Goal: Communication & Community: Connect with others

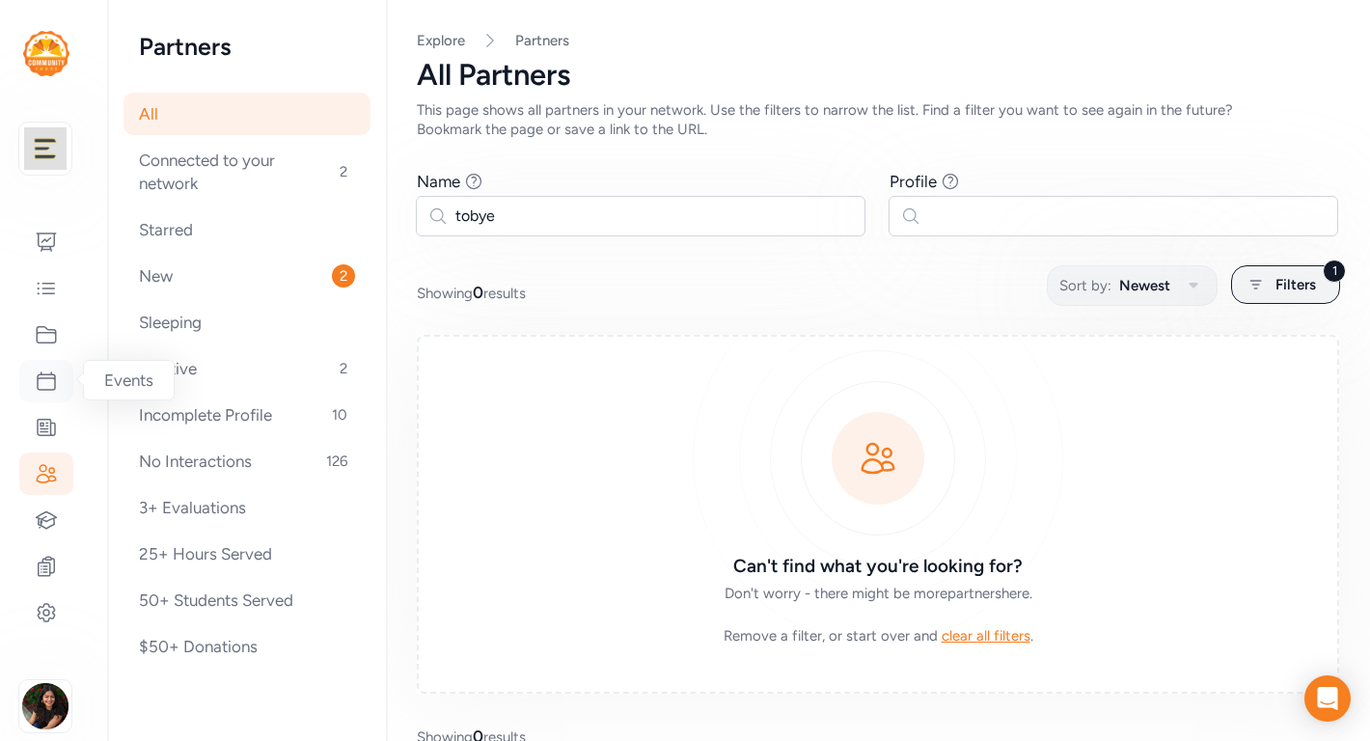
click at [47, 372] on icon at bounding box center [46, 380] width 23 height 23
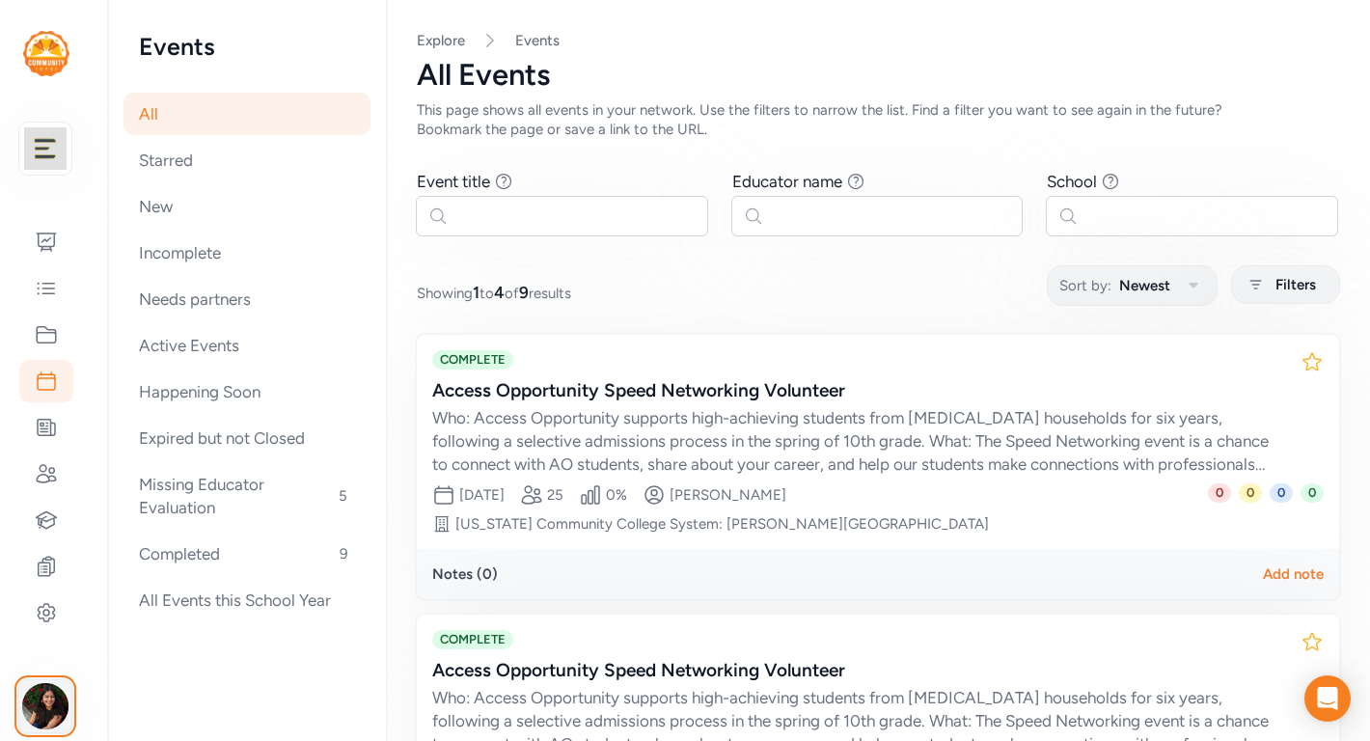
click at [41, 710] on img "button" at bounding box center [45, 706] width 46 height 46
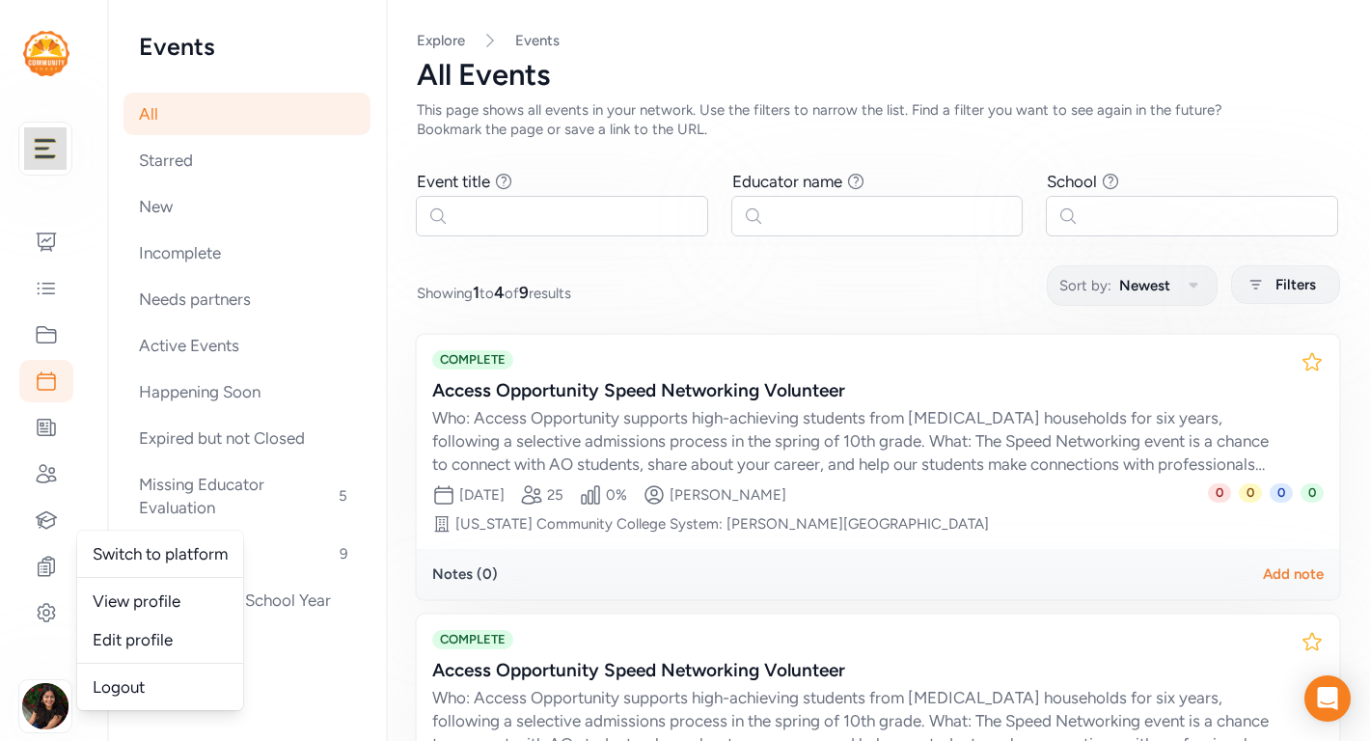
click at [626, 45] on nav "Explore Events" at bounding box center [878, 40] width 922 height 19
click at [46, 341] on icon at bounding box center [46, 335] width 19 height 16
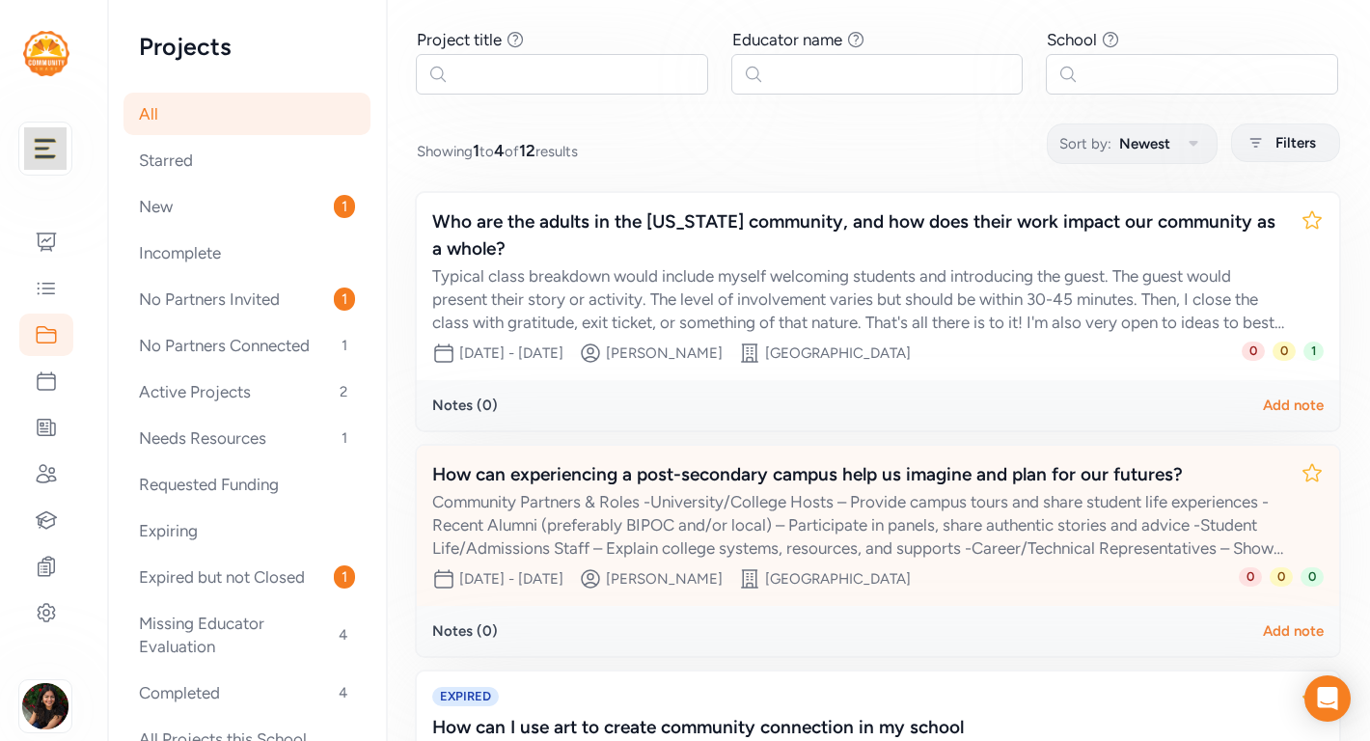
scroll to position [149, 0]
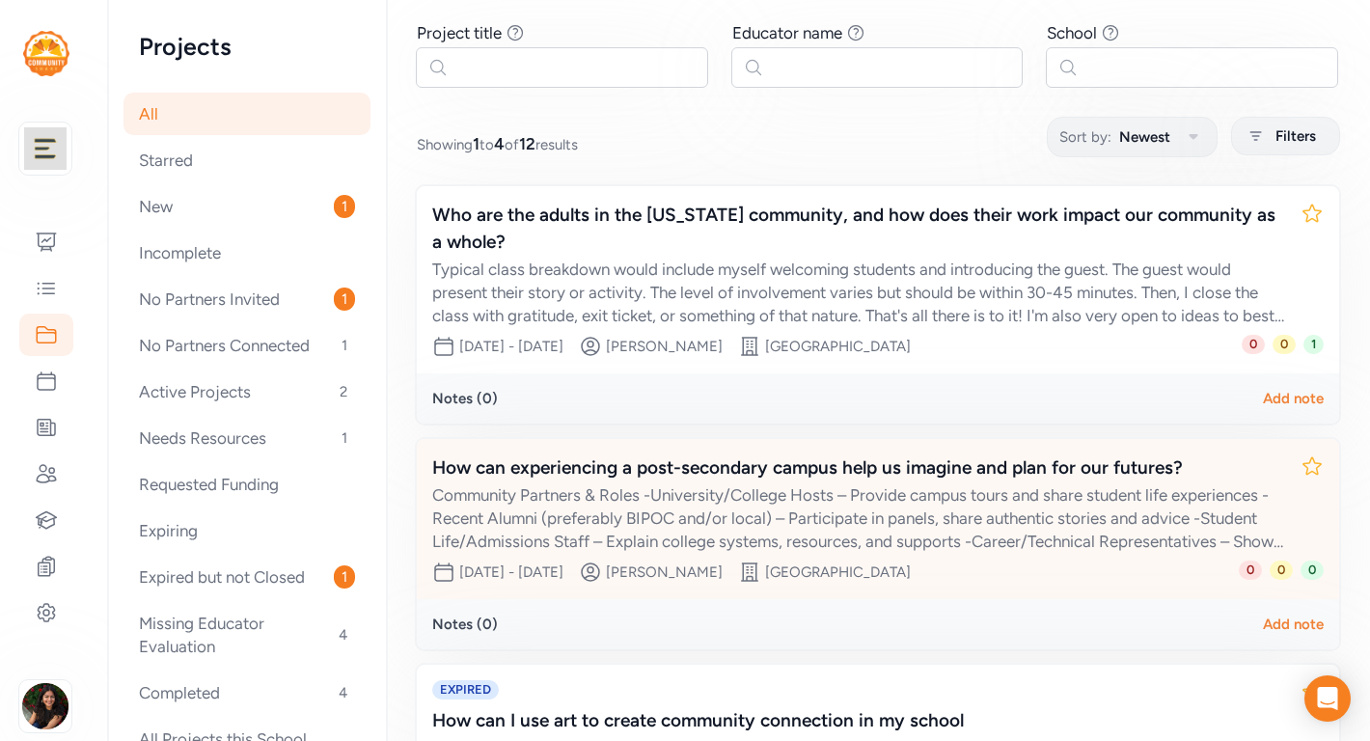
click at [916, 508] on div "Community Partners & Roles -University/College Hosts – Provide campus tours and…" at bounding box center [858, 517] width 853 height 69
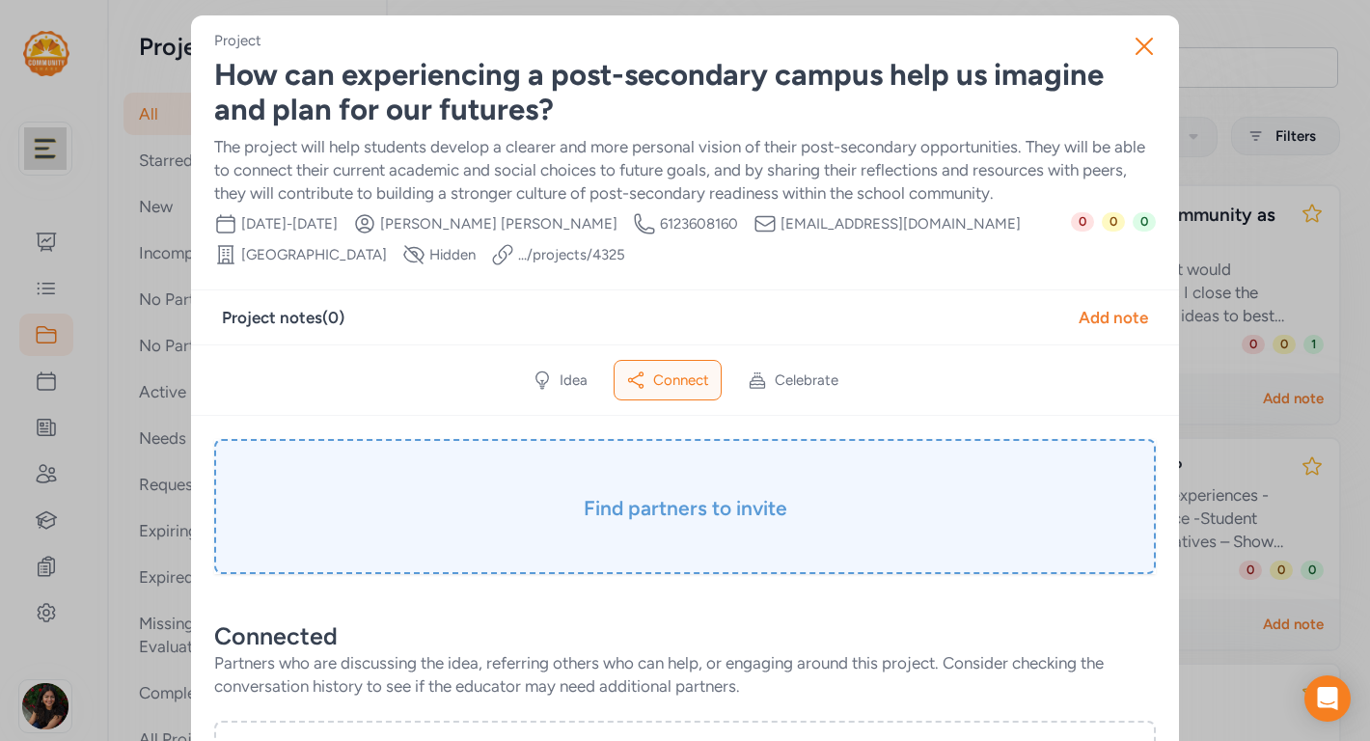
click at [698, 512] on h3 "Find partners to invite" at bounding box center [684, 508] width 845 height 27
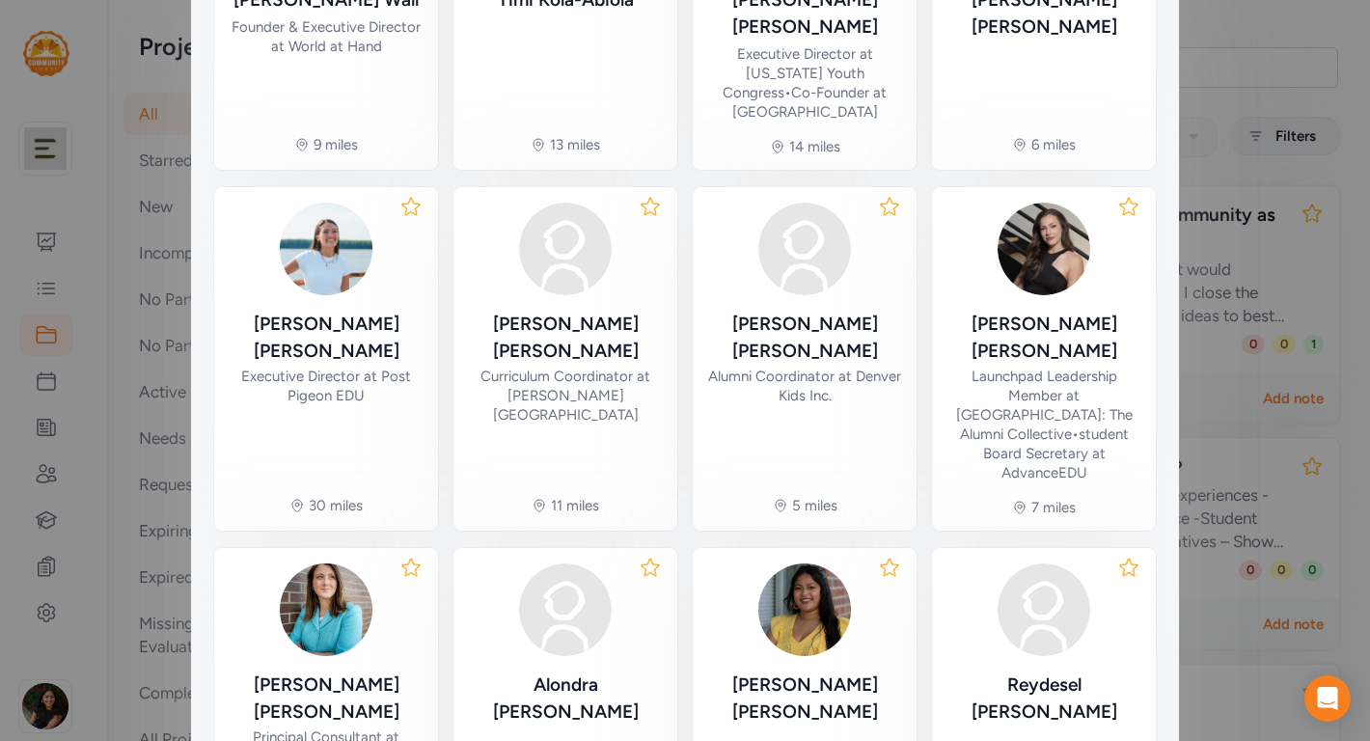
scroll to position [609, 0]
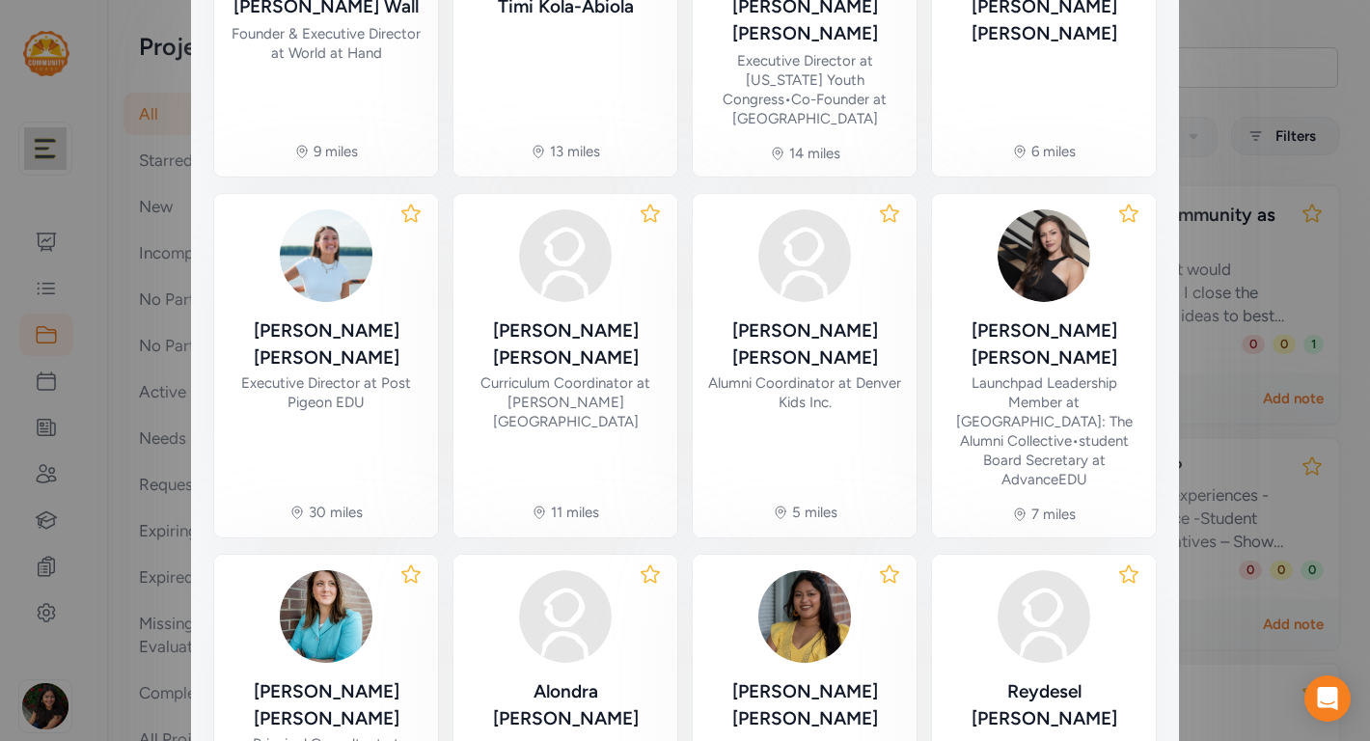
click at [890, 562] on icon at bounding box center [889, 573] width 23 height 23
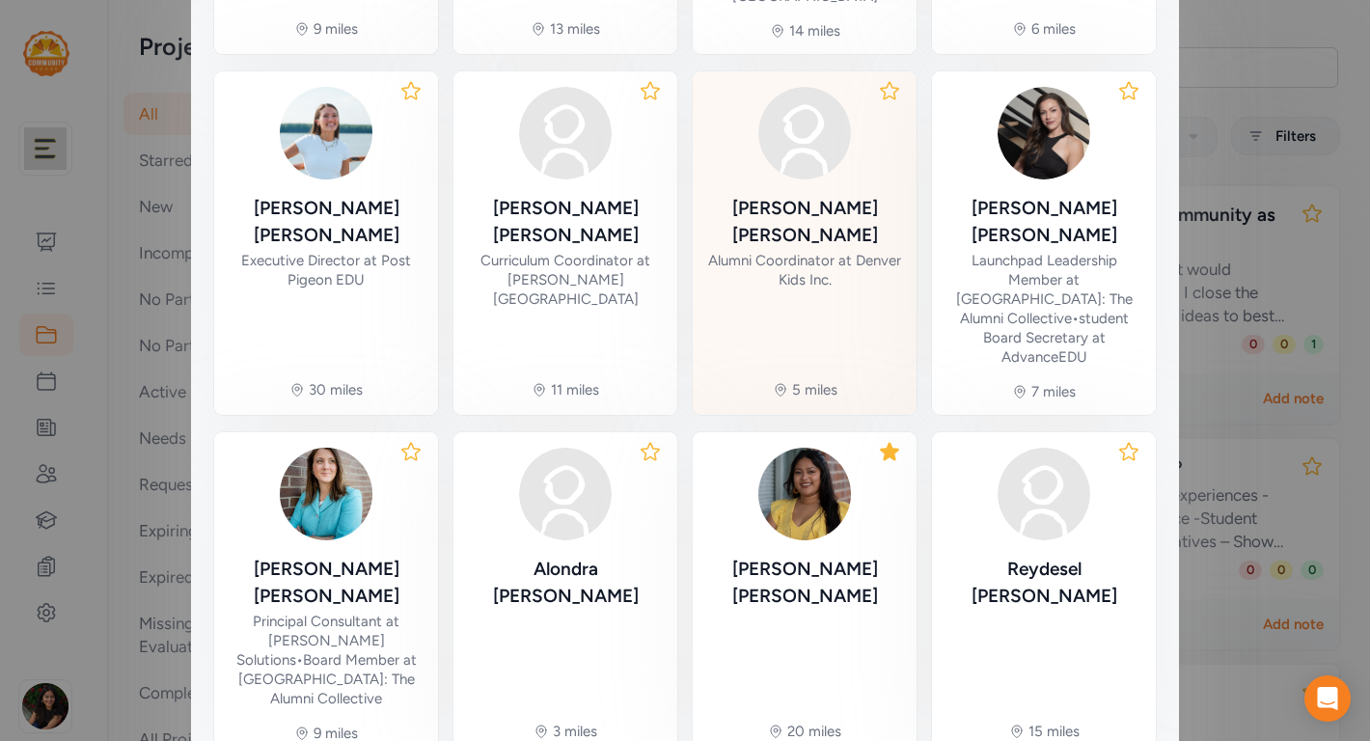
scroll to position [737, 0]
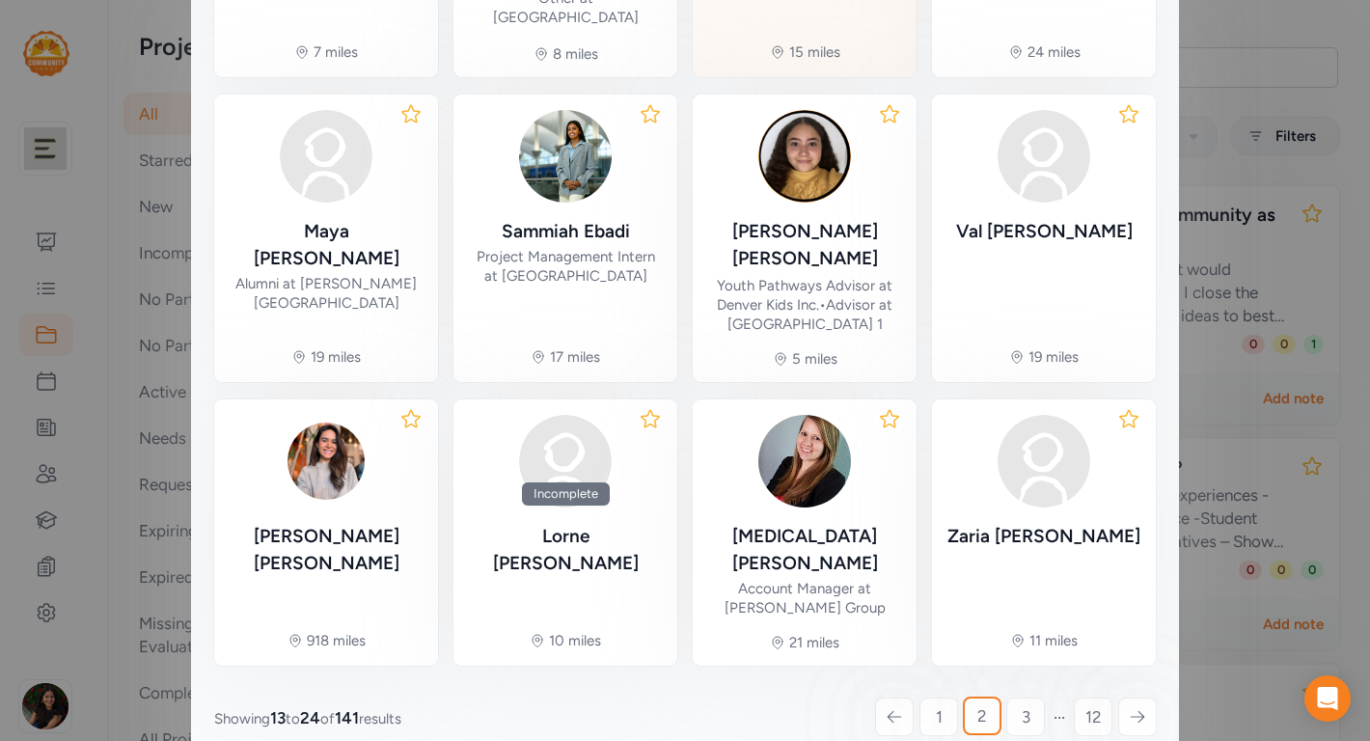
scroll to position [695, 0]
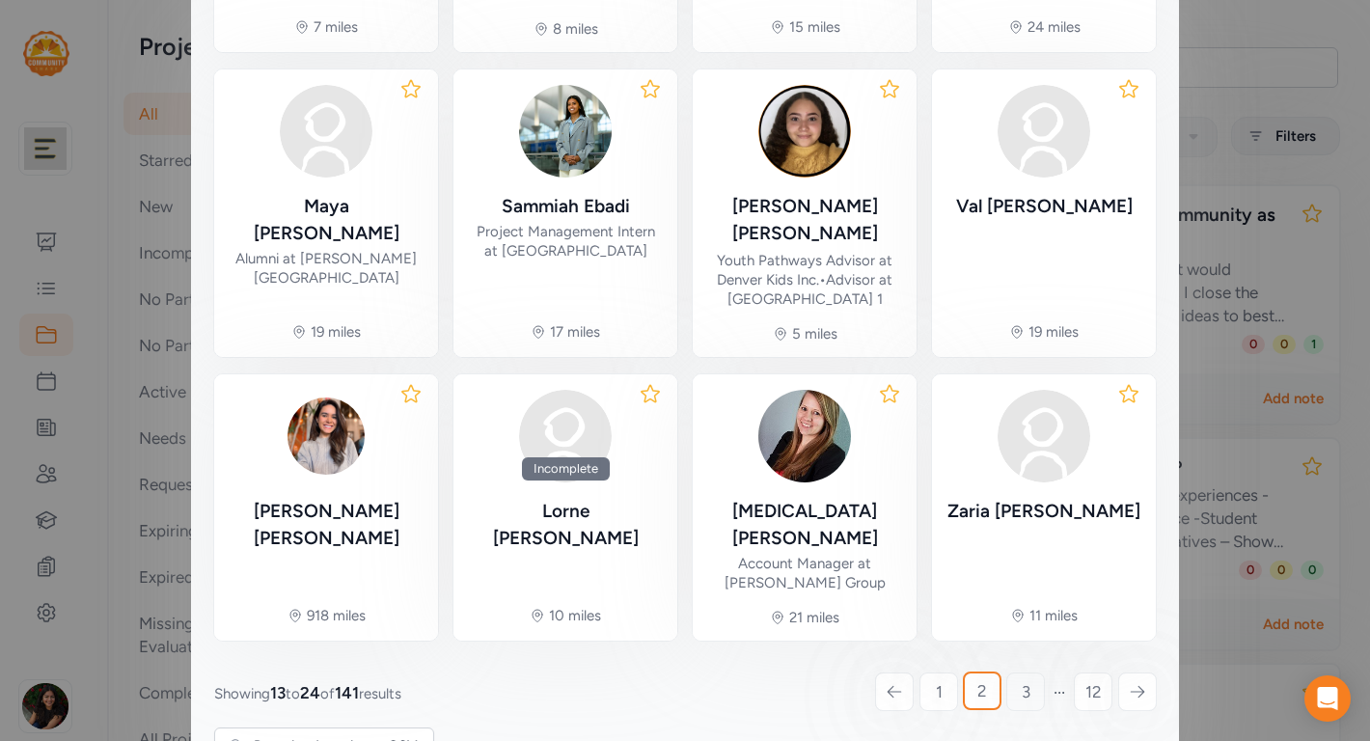
click at [1022, 680] on span "3" at bounding box center [1026, 691] width 9 height 23
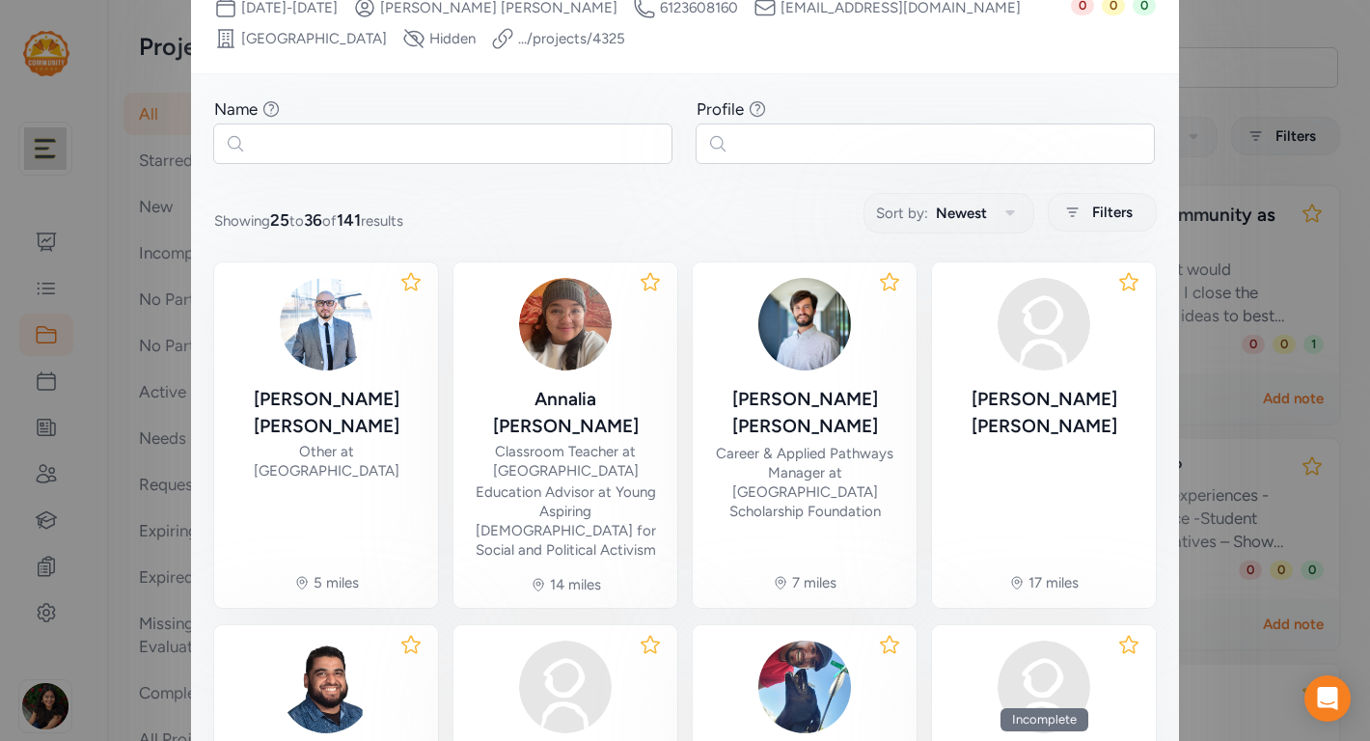
scroll to position [238, 0]
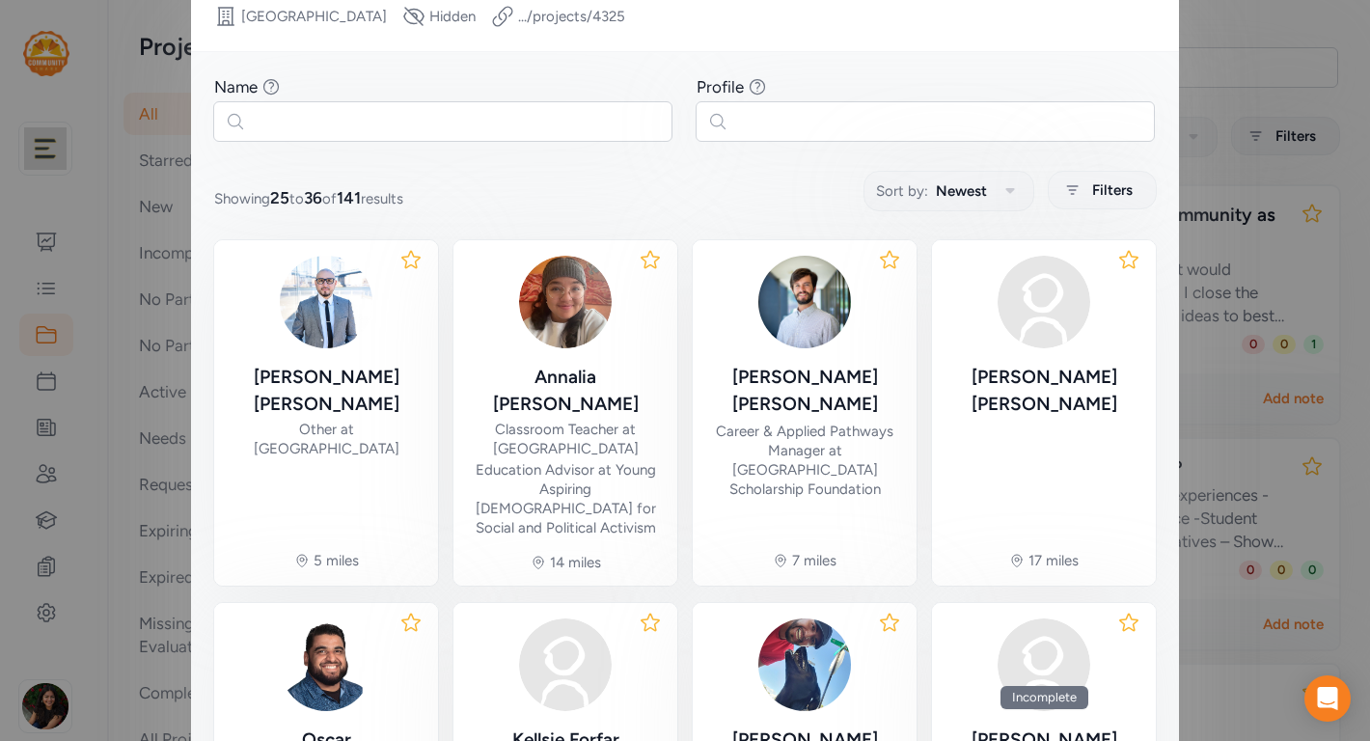
click at [413, 261] on icon at bounding box center [410, 259] width 23 height 23
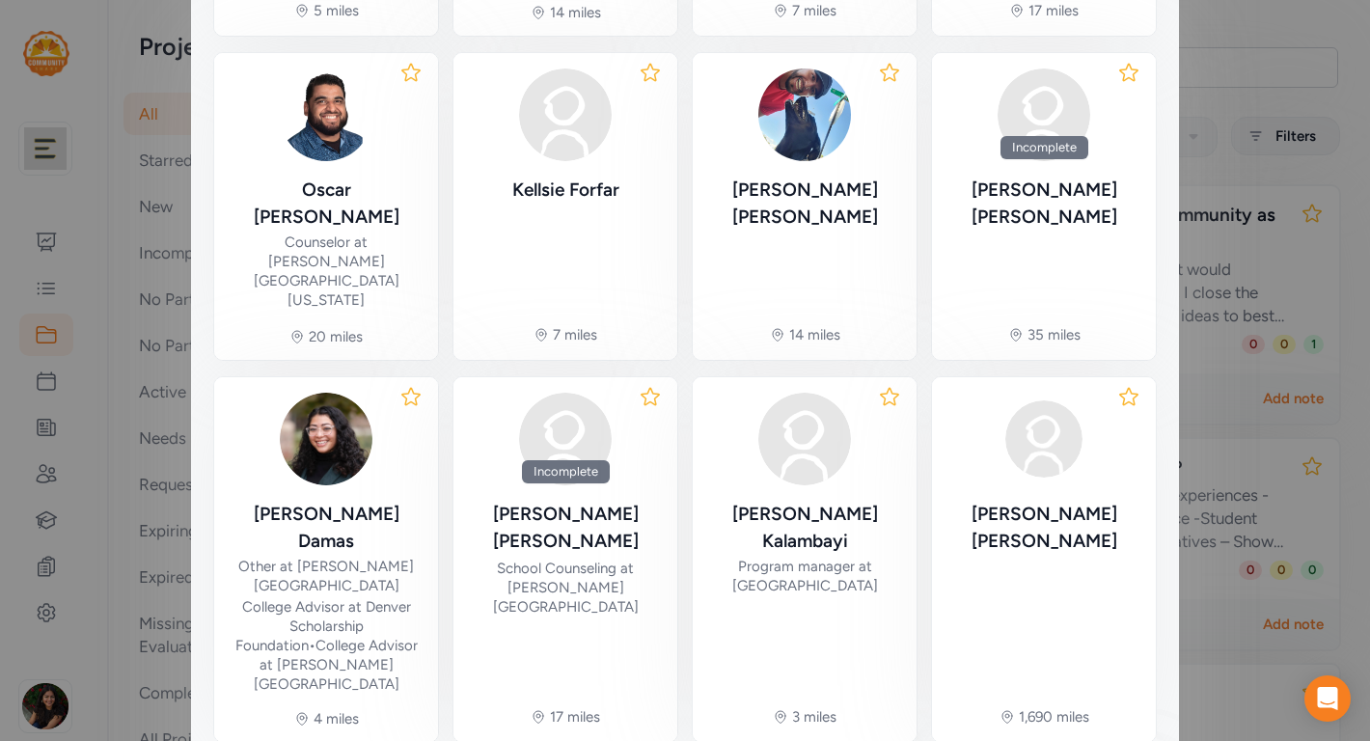
scroll to position [790, 0]
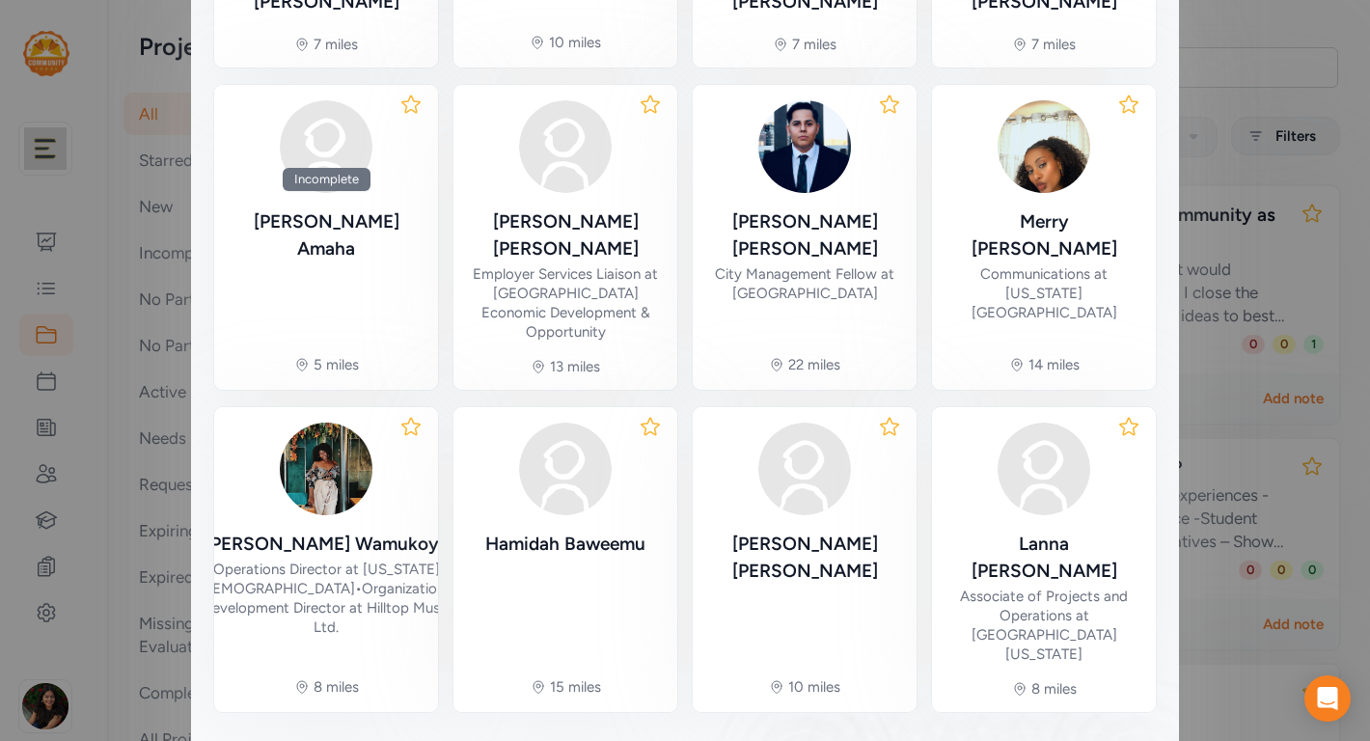
scroll to position [673, 0]
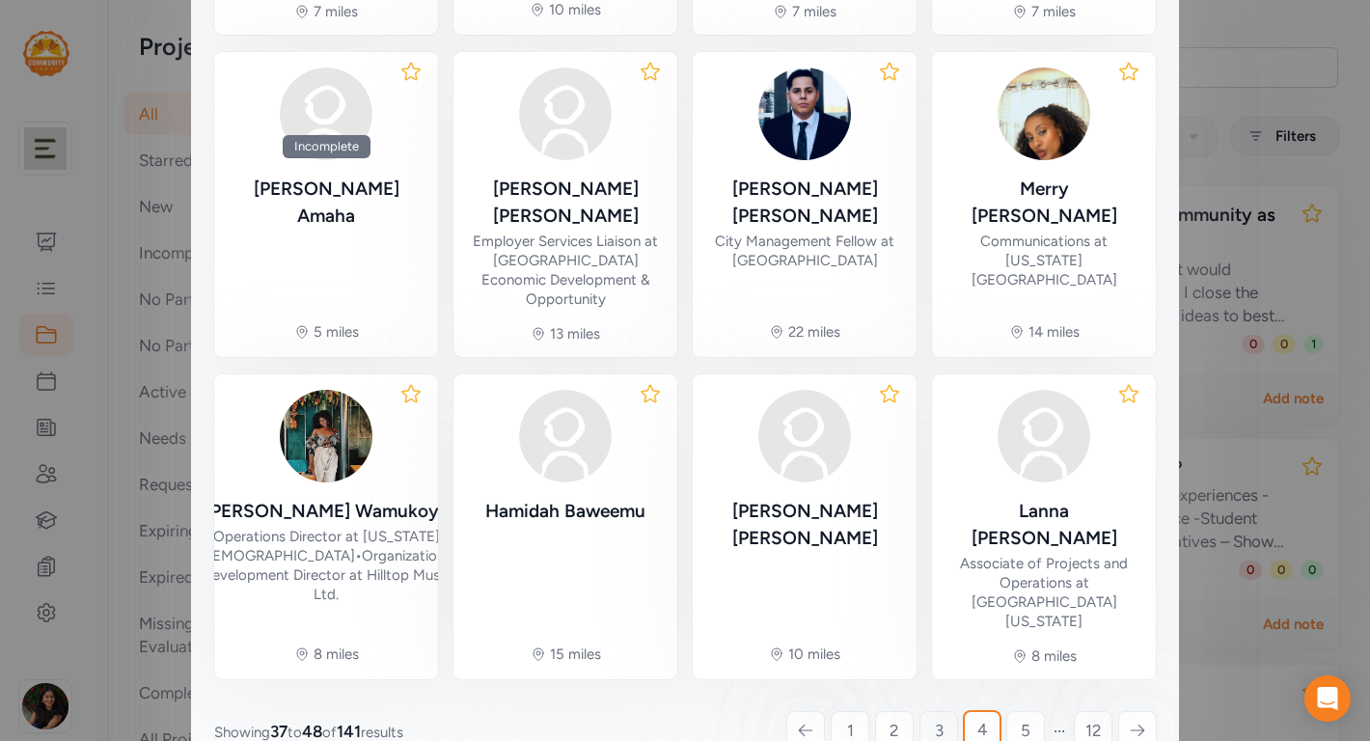
click at [939, 719] on span "3" at bounding box center [939, 730] width 9 height 23
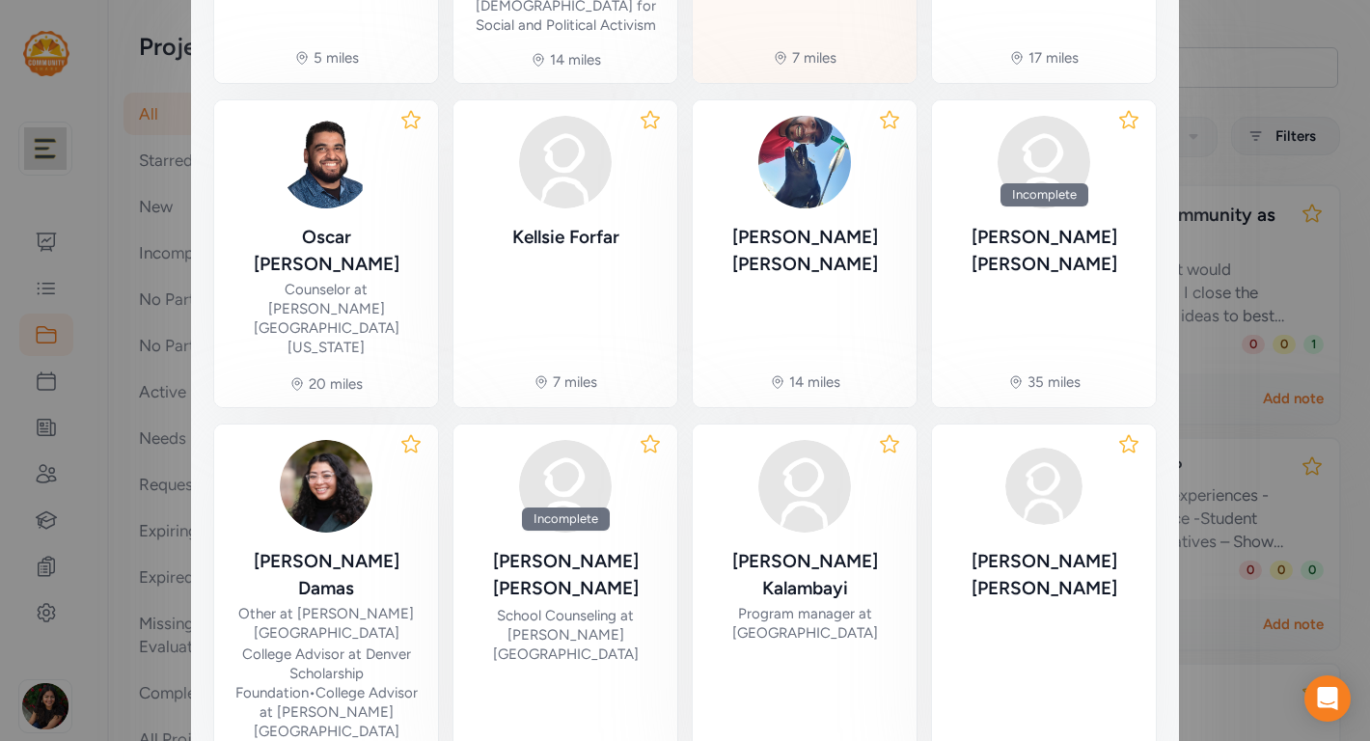
scroll to position [724, 0]
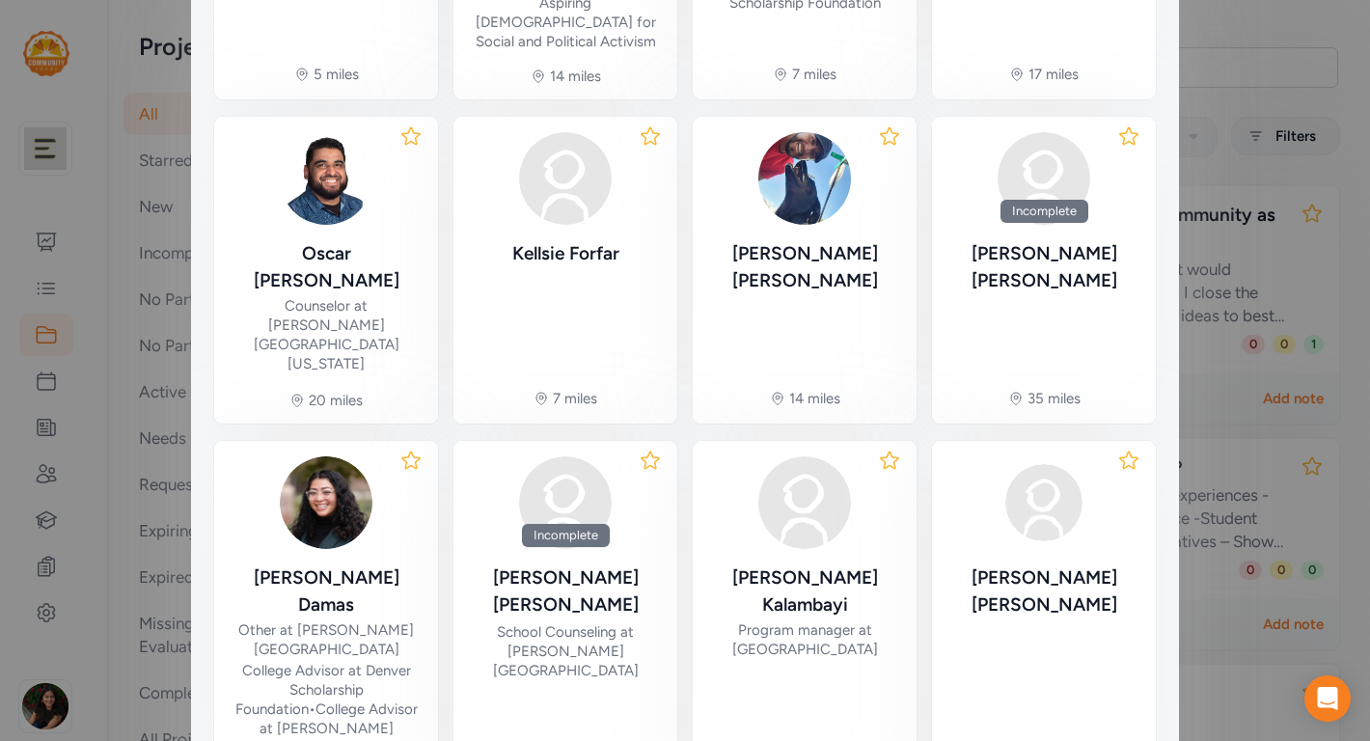
click at [890, 449] on icon at bounding box center [889, 460] width 23 height 23
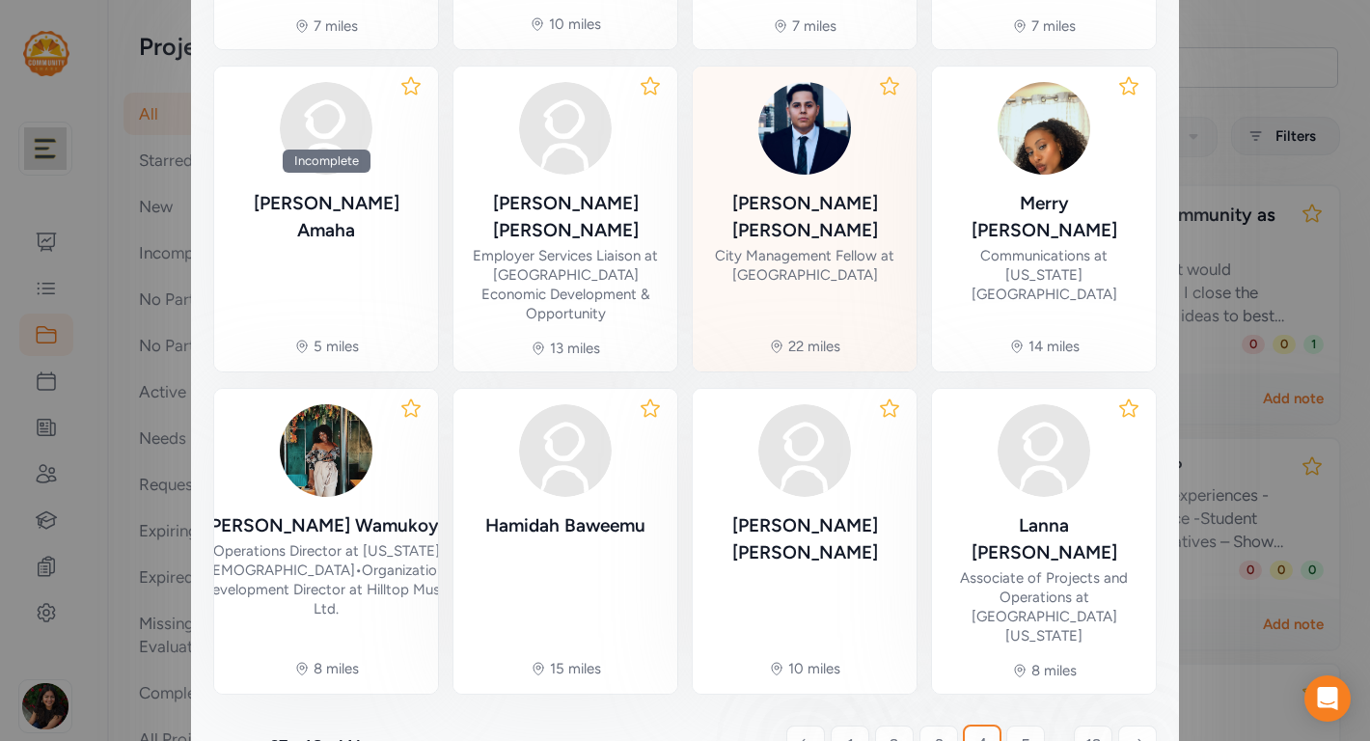
scroll to position [673, 0]
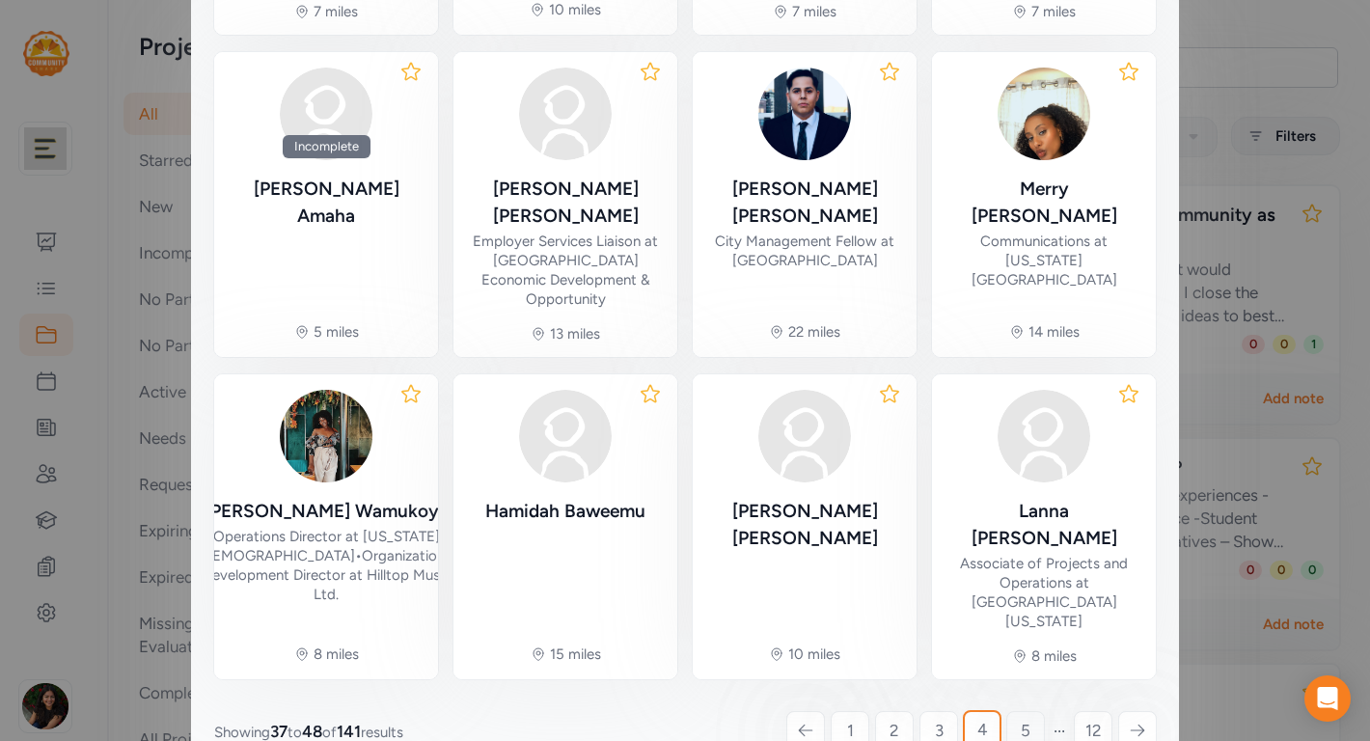
click at [1025, 719] on span "5" at bounding box center [1026, 730] width 10 height 23
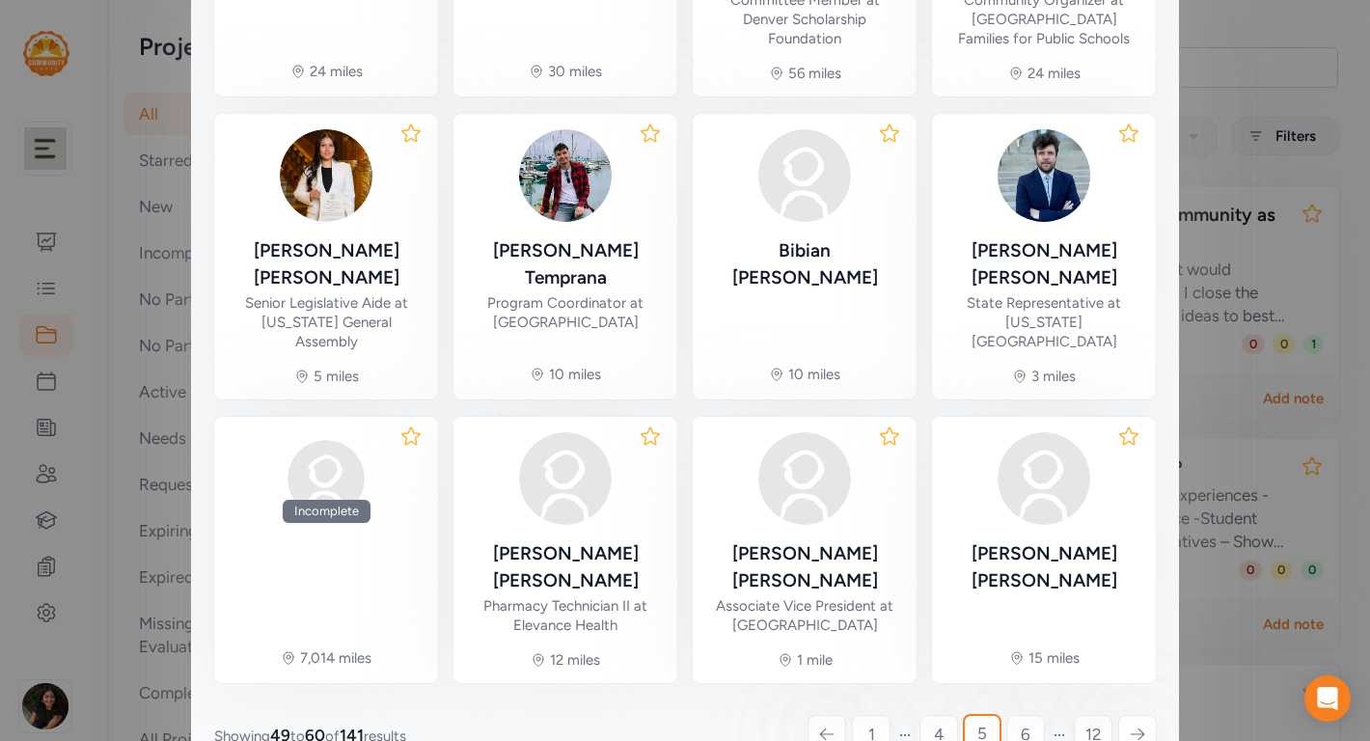
scroll to position [671, 0]
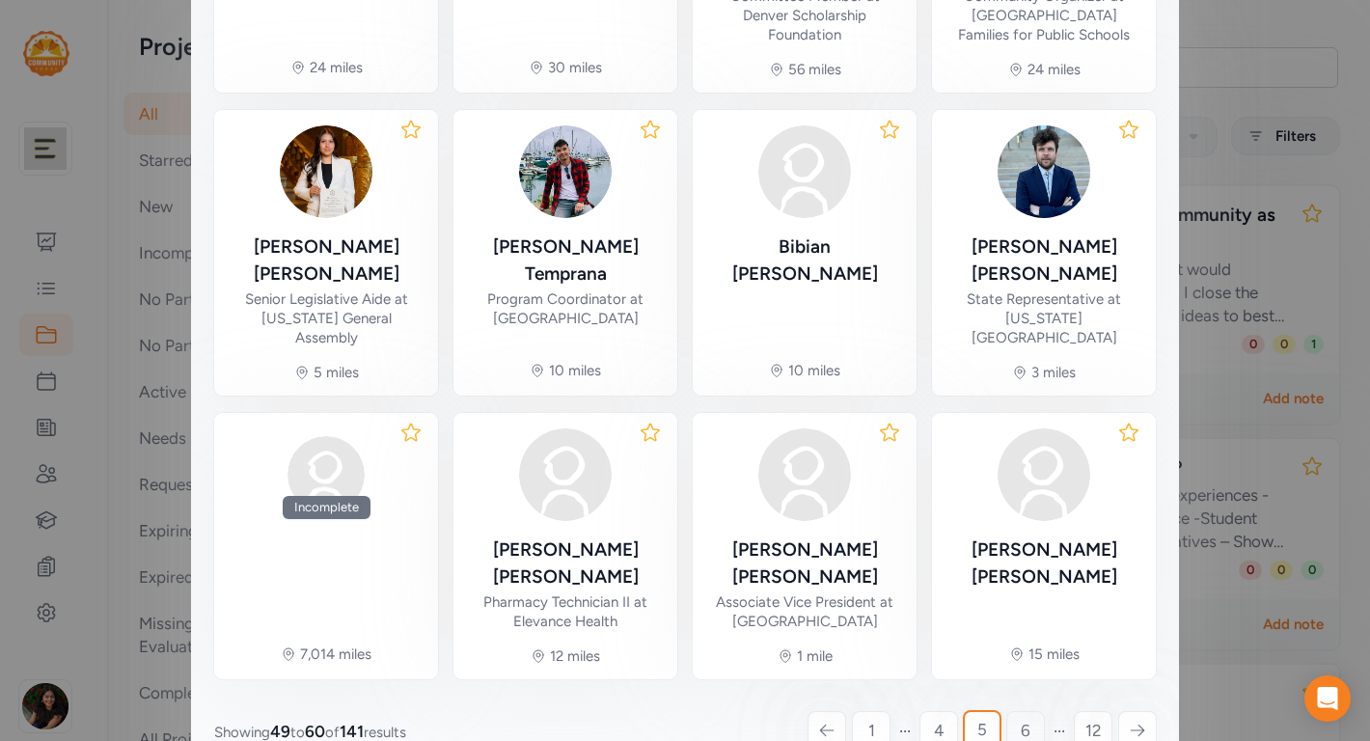
click at [1021, 719] on span "6" at bounding box center [1026, 730] width 10 height 23
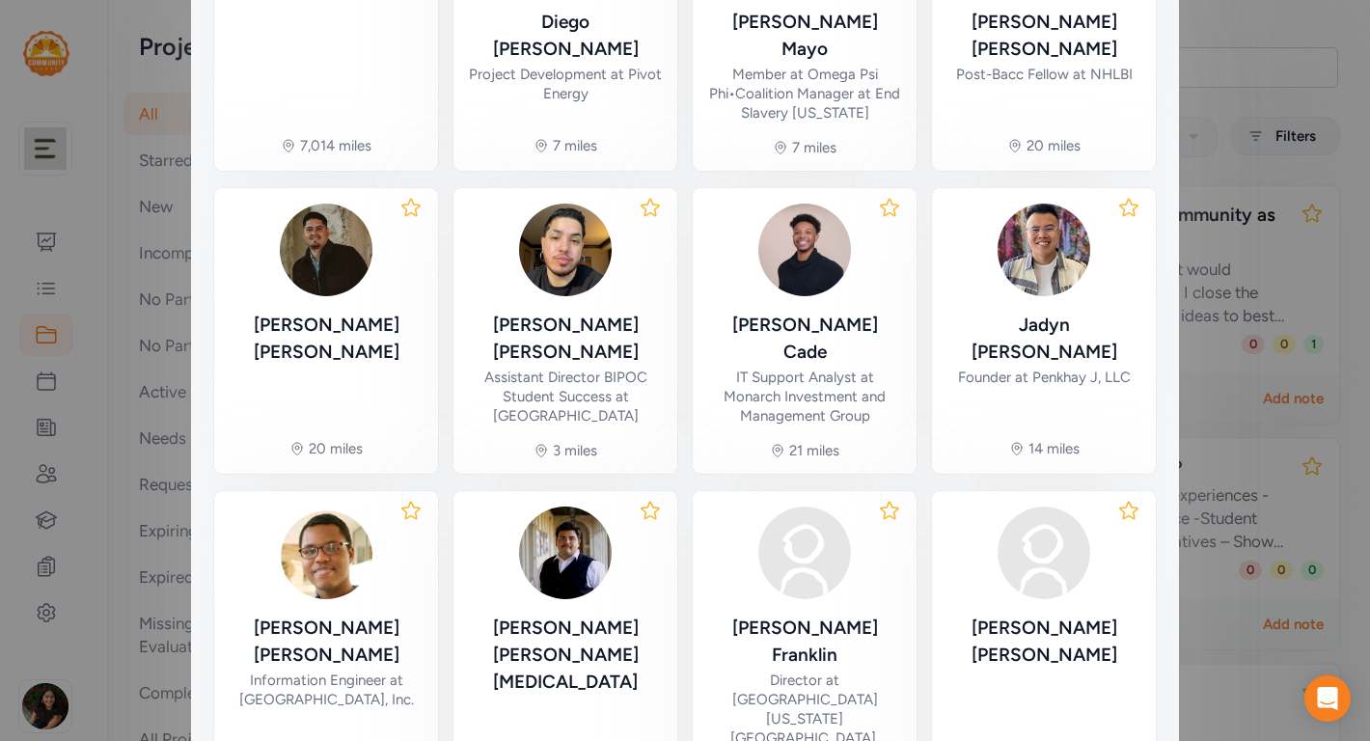
scroll to position [595, 0]
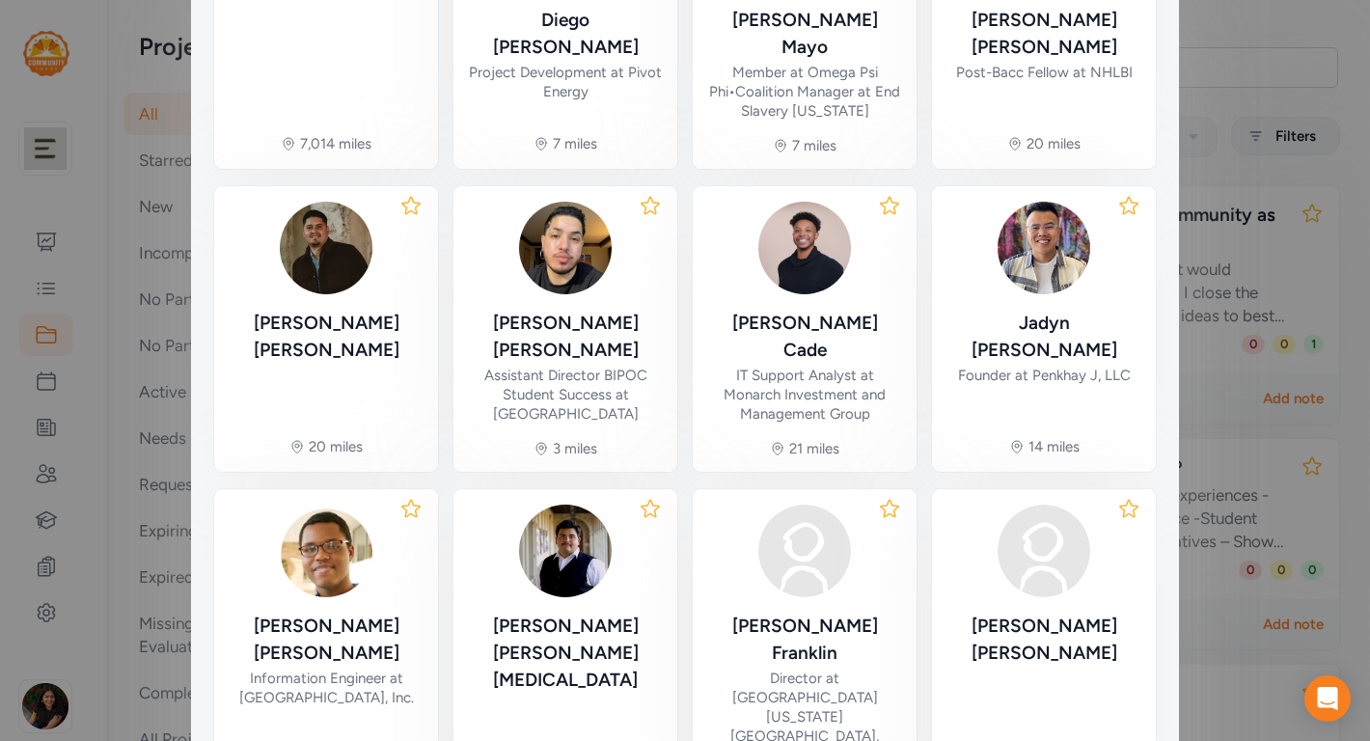
click at [1127, 194] on icon at bounding box center [1128, 205] width 23 height 23
click at [648, 197] on icon at bounding box center [650, 205] width 17 height 16
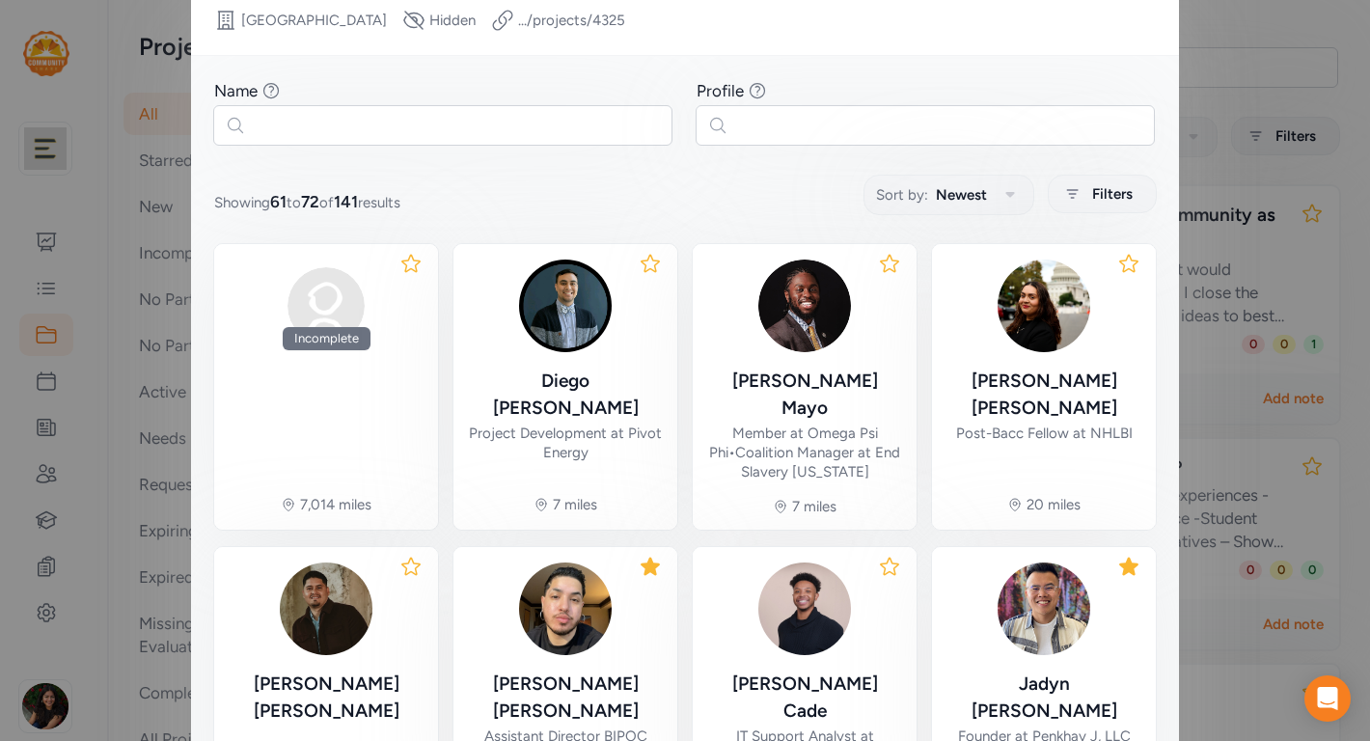
scroll to position [0, 0]
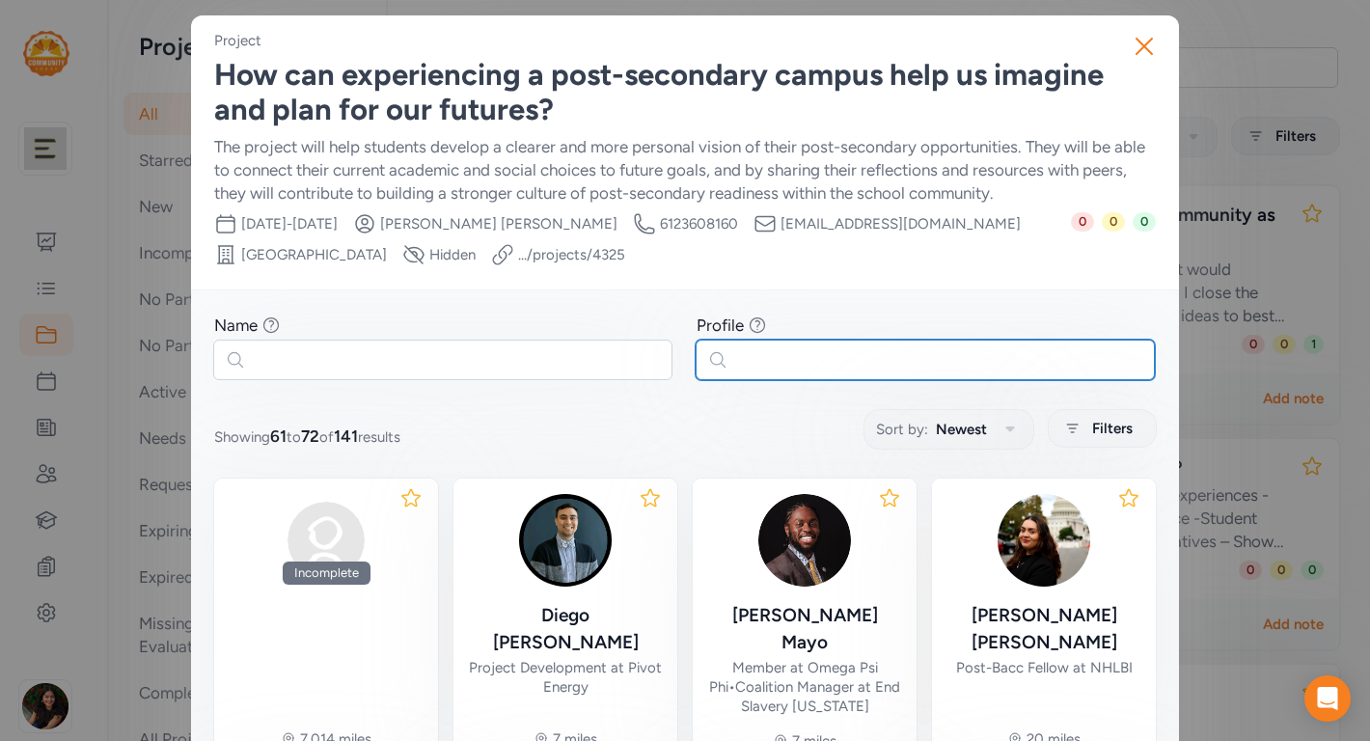
click at [1019, 357] on input "text" at bounding box center [925, 360] width 459 height 41
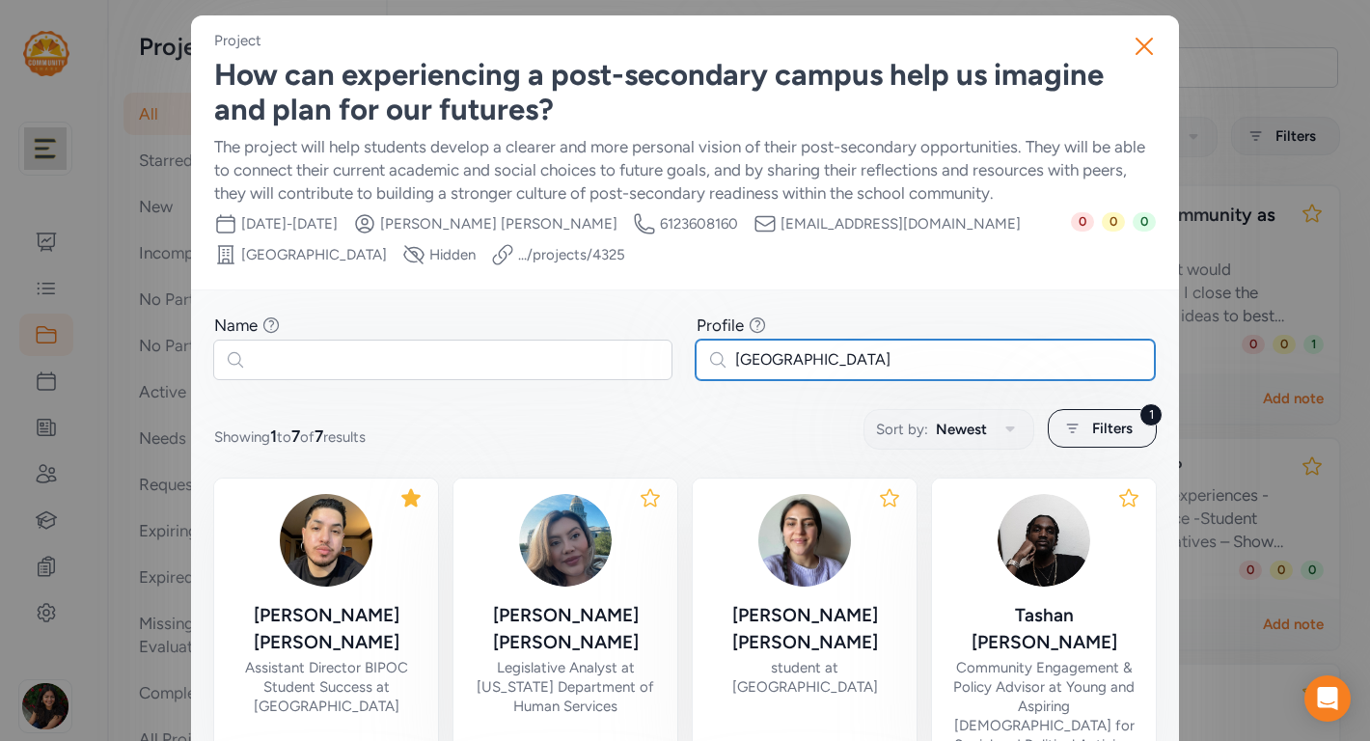
type input "[GEOGRAPHIC_DATA]"
